Goal: Task Accomplishment & Management: Use online tool/utility

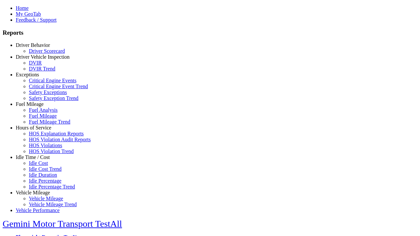
click at [38, 160] on link "Idle Time / Cost" at bounding box center [33, 157] width 34 height 6
click at [43, 166] on link "Idle Cost" at bounding box center [38, 163] width 19 height 6
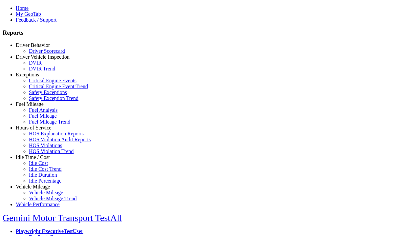
scroll to position [3, 0]
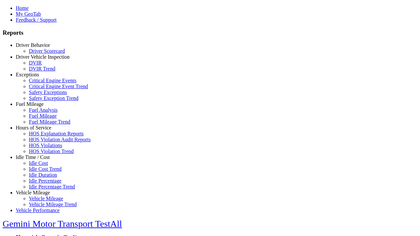
select select
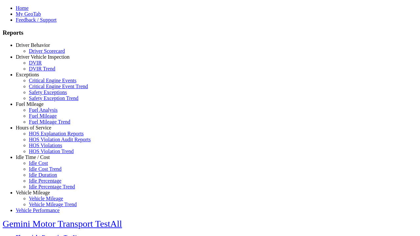
select select
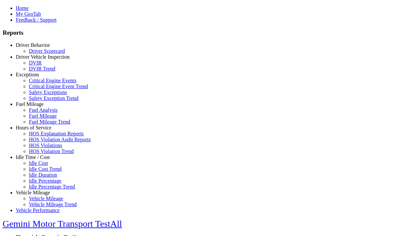
select select "**"
